Goal: Information Seeking & Learning: Learn about a topic

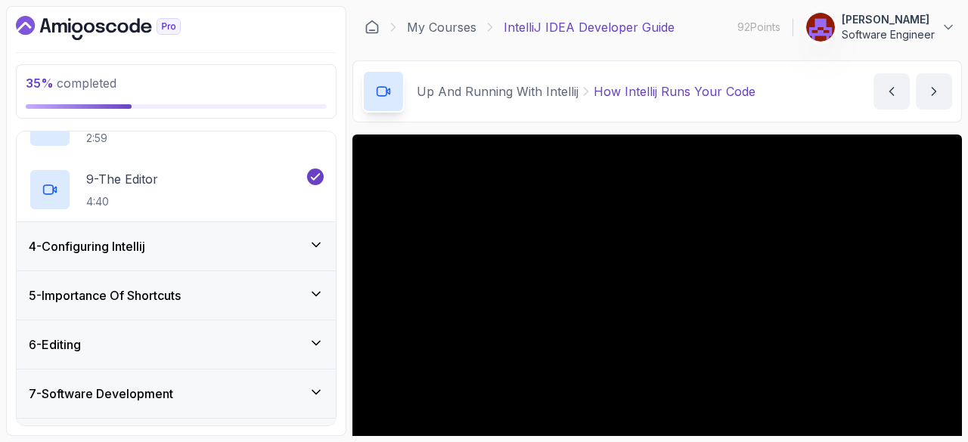
scroll to position [628, 0]
click at [308, 342] on div "6 - Editing" at bounding box center [176, 345] width 295 height 18
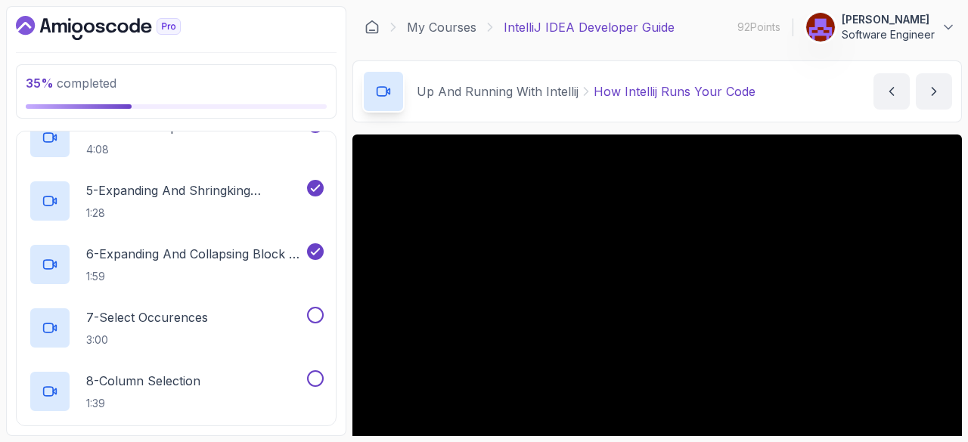
scroll to position [510, 0]
click at [227, 318] on div "7 - Select Occurences 3:00" at bounding box center [166, 329] width 275 height 42
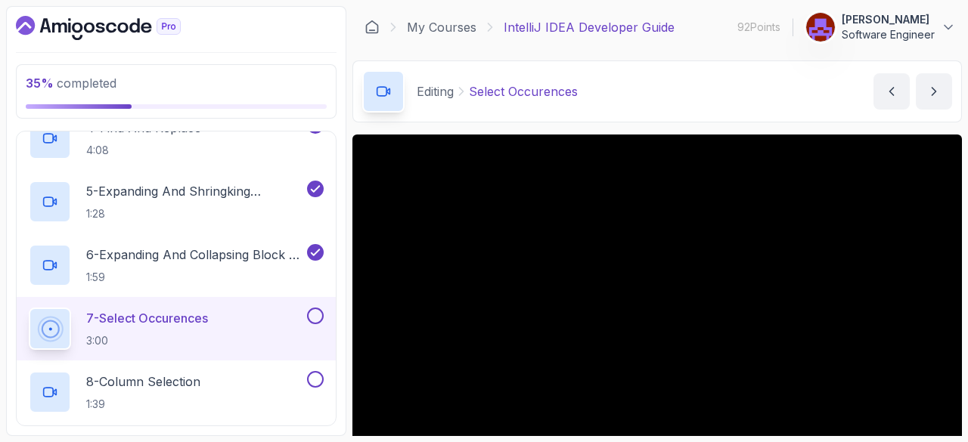
click at [227, 261] on p "6 - Expanding And Collapsing Block Of Code" at bounding box center [195, 255] width 218 height 18
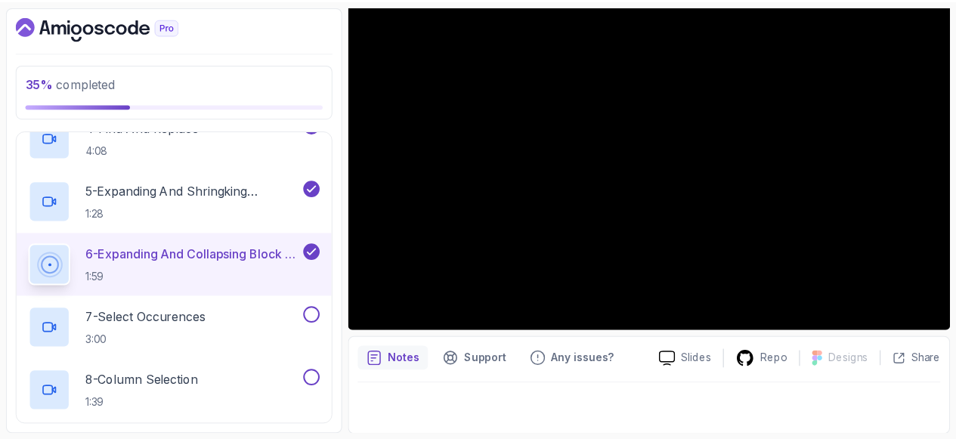
scroll to position [43, 0]
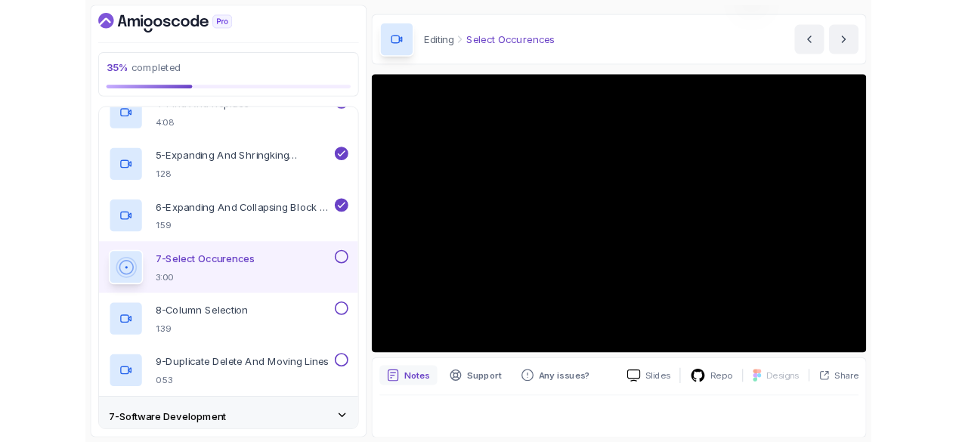
scroll to position [43, 0]
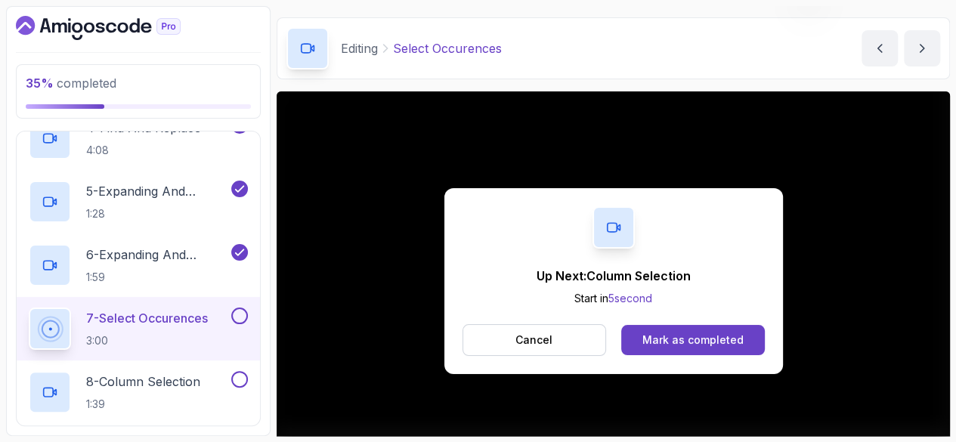
click at [714, 326] on button "Mark as completed" at bounding box center [692, 340] width 143 height 30
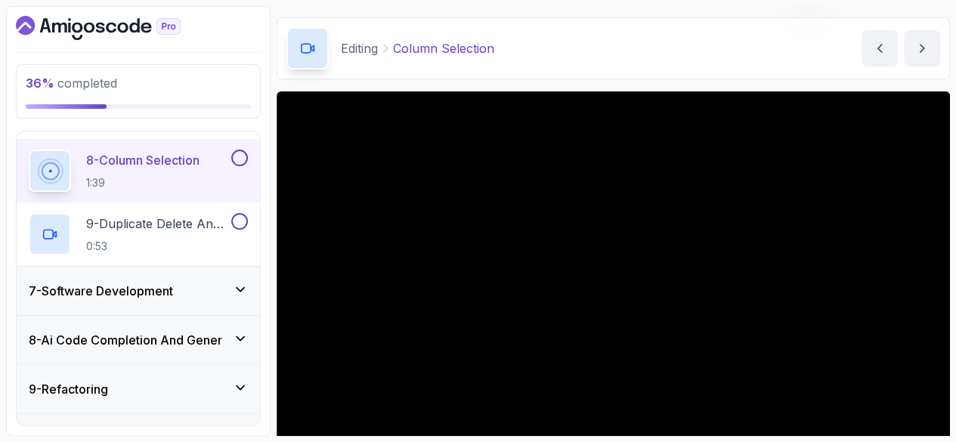
scroll to position [736, 0]
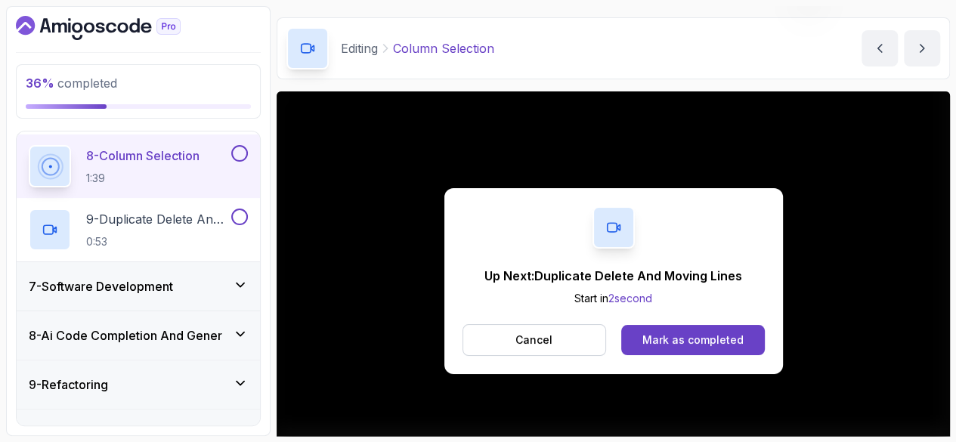
click at [716, 333] on div "Mark as completed" at bounding box center [693, 340] width 101 height 15
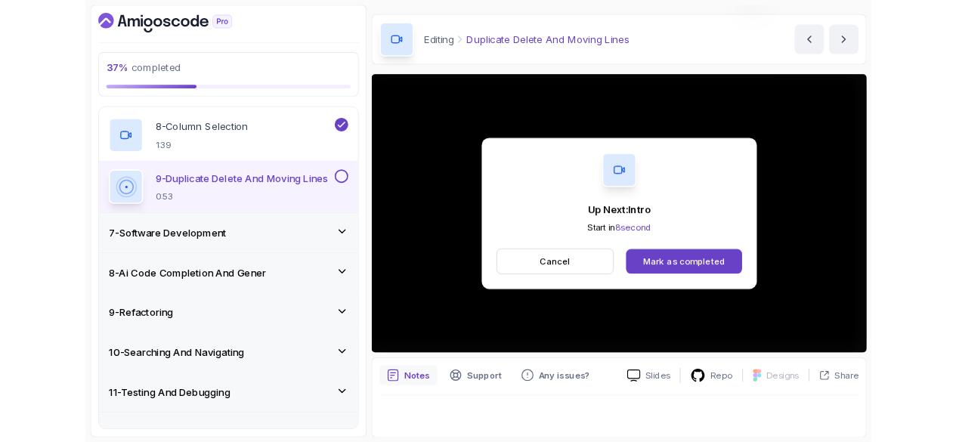
scroll to position [138, 0]
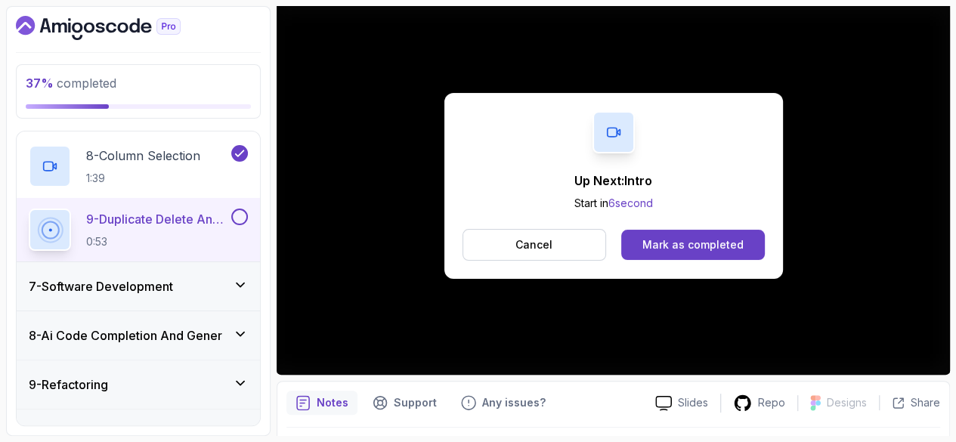
click at [737, 237] on div "Mark as completed" at bounding box center [693, 244] width 101 height 15
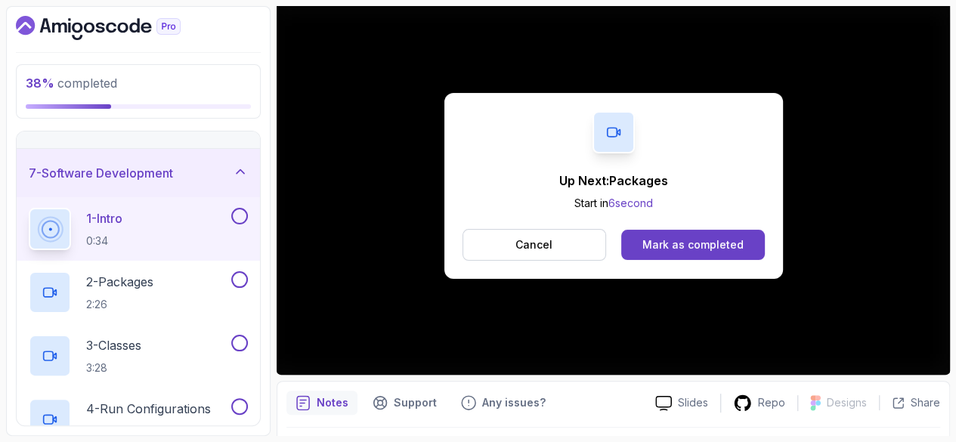
scroll to position [277, 0]
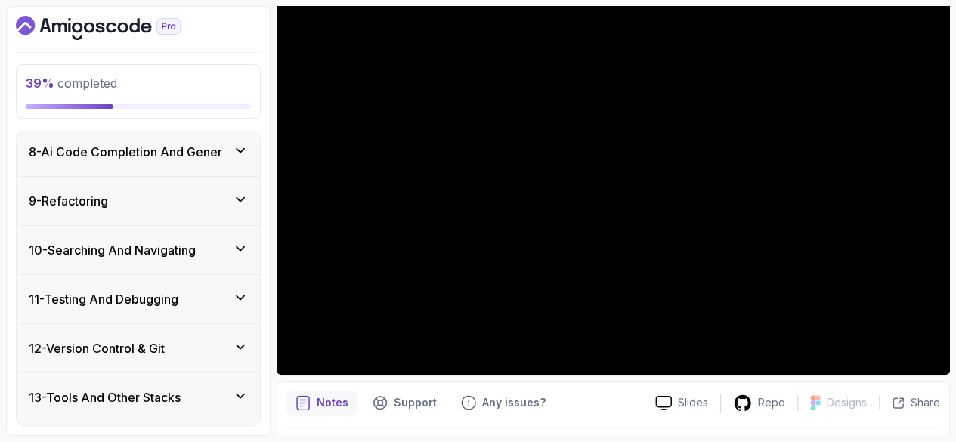
scroll to position [1117, 0]
